Goal: Information Seeking & Learning: Learn about a topic

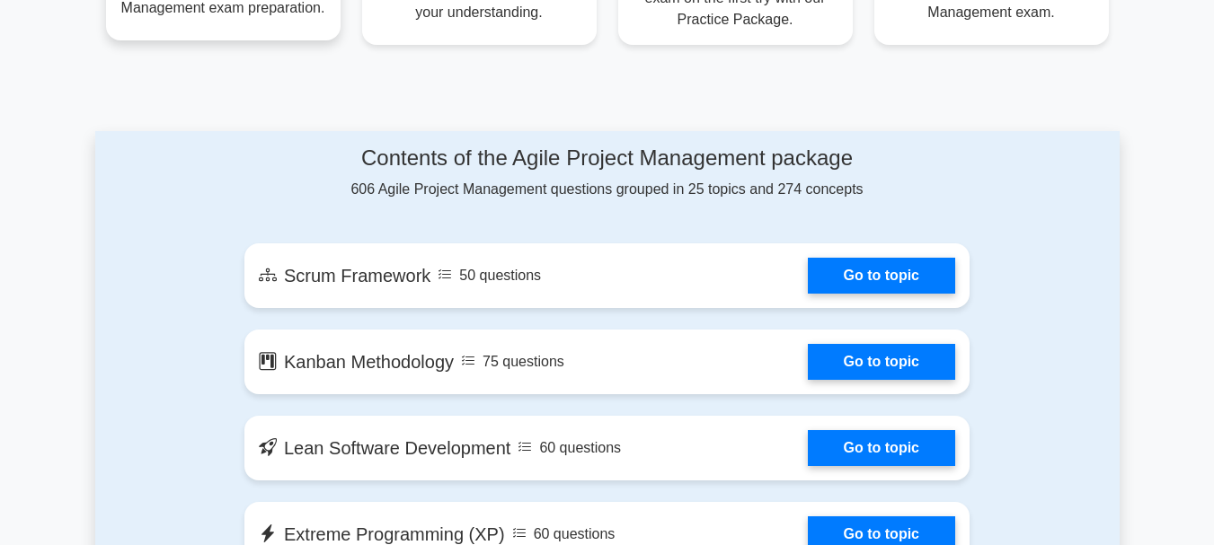
scroll to position [899, 0]
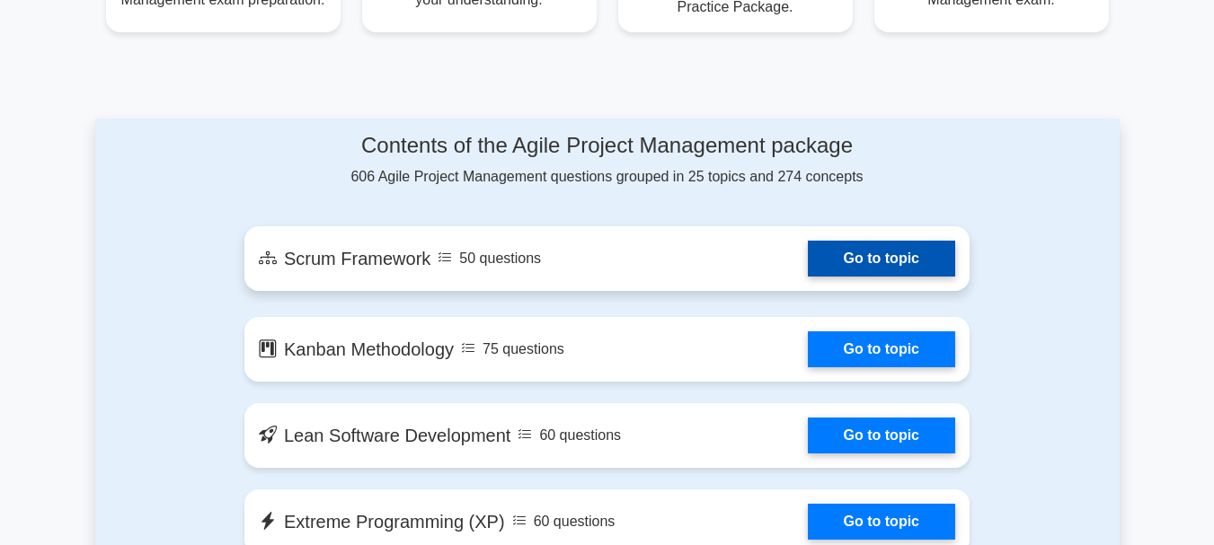
click at [878, 263] on link "Go to topic" at bounding box center [881, 259] width 147 height 36
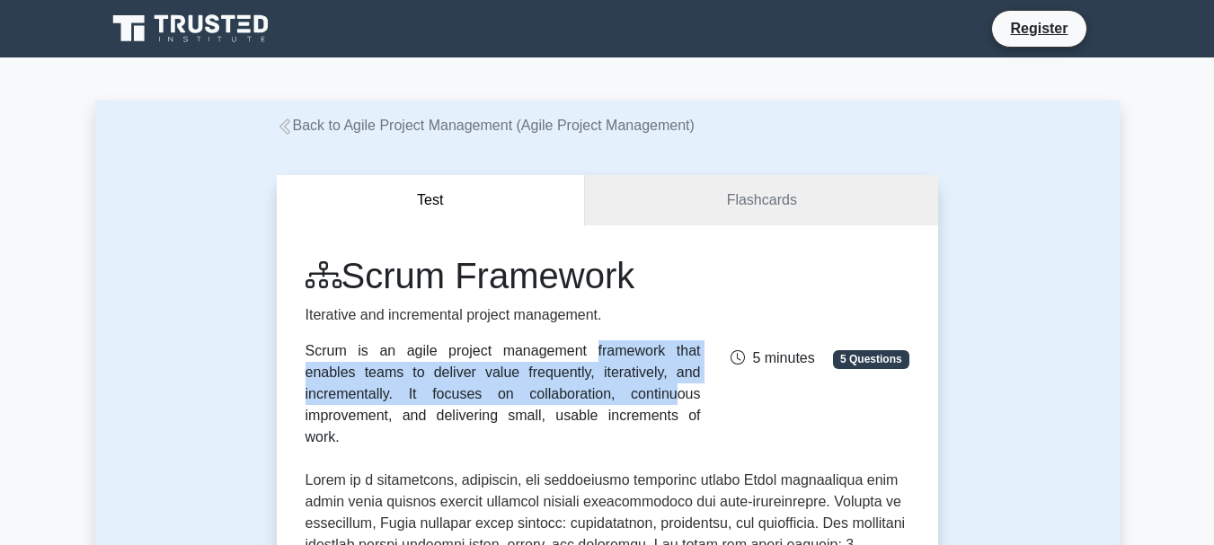
drag, startPoint x: 306, startPoint y: 351, endPoint x: 687, endPoint y: 382, distance: 382.2
click at [687, 382] on div "Scrum is an agile project management framework that enables teams to deliver va…" at bounding box center [502, 395] width 395 height 108
copy div "Scrum is an agile project management framework that enables teams to deliver va…"
